Goal: Transaction & Acquisition: Subscribe to service/newsletter

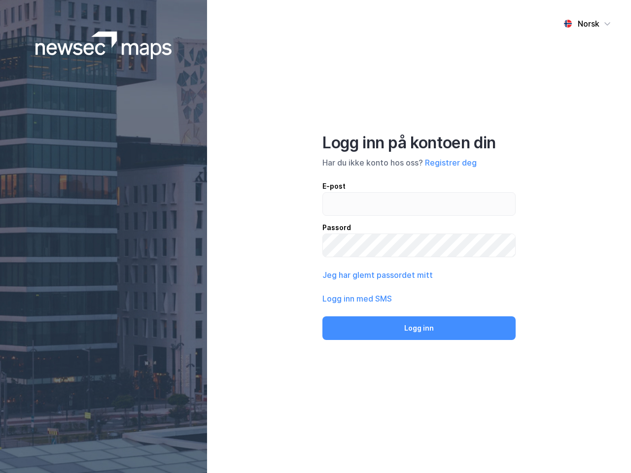
click at [315, 236] on div "Norsk Logg inn på kontoen din Har du ikke konto hos oss? Registrer deg E-post P…" at bounding box center [419, 236] width 424 height 473
click at [103, 45] on img at bounding box center [103, 46] width 136 height 28
click at [587, 24] on div "Norsk" at bounding box center [588, 24] width 22 height 12
click at [450, 163] on button "Registrer deg" at bounding box center [451, 163] width 52 height 12
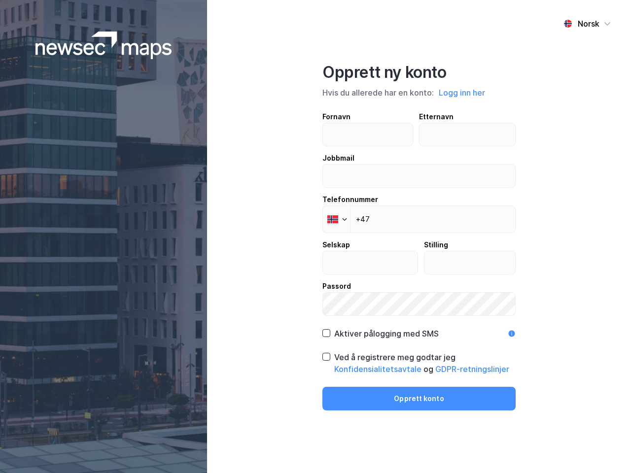
click at [376, 275] on div "Fornavn Etternavn Jobbmail Telefonnummer Phone +47 Selskap Stilling Passord" at bounding box center [418, 213] width 193 height 205
click at [419, 328] on div "Opprett ny konto Hvis du allerede har en konto: Logg inn her Fornavn Etternavn …" at bounding box center [418, 237] width 193 height 348
